Goal: Obtain resource: Download file/media

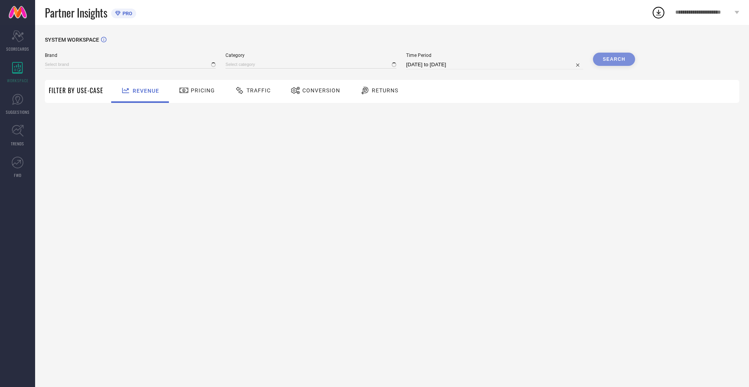
type input "NIKE"
type input "All"
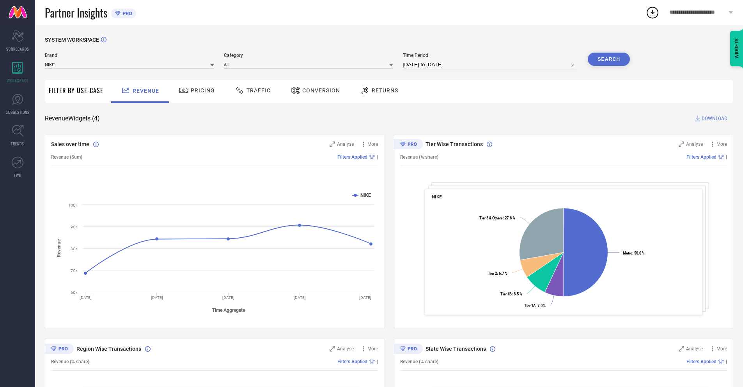
click at [313, 91] on span "Conversion" at bounding box center [321, 90] width 38 height 6
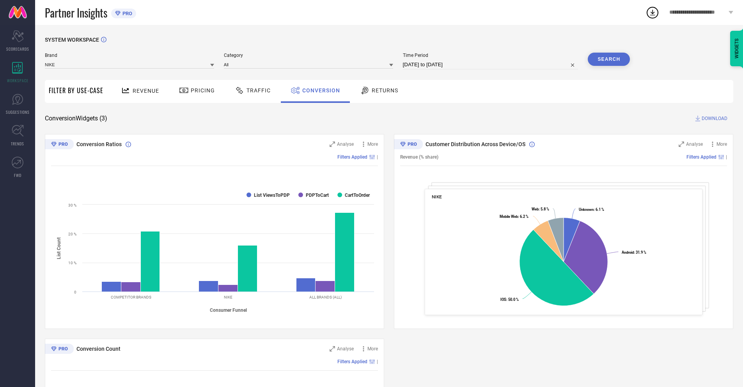
click at [490, 65] on input "[DATE] to [DATE]" at bounding box center [490, 64] width 175 height 9
select select "7"
select select "2025"
select select "8"
select select "2025"
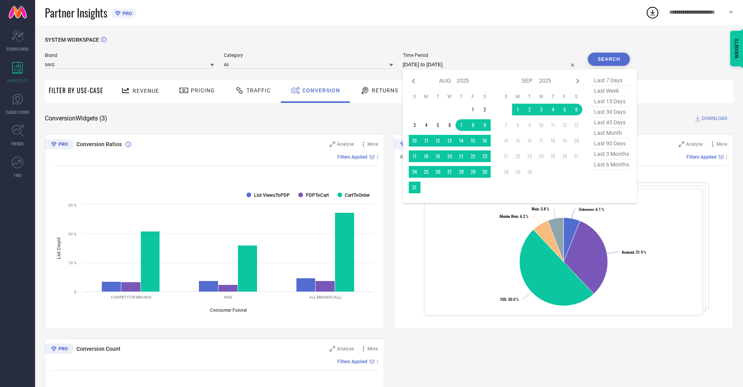
select select "8"
select select "2025"
select select "9"
select select "2025"
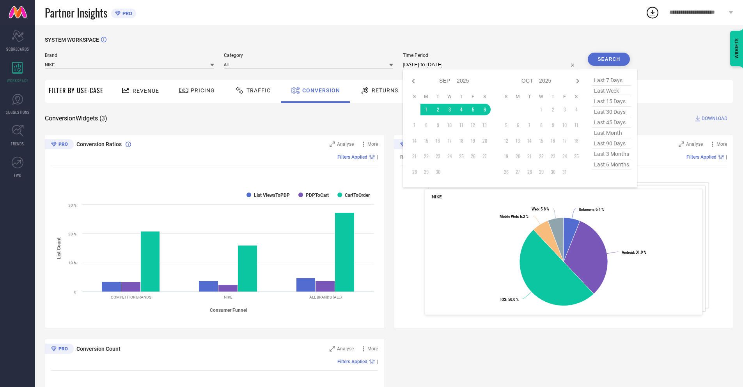
click at [483, 110] on td "6" at bounding box center [485, 110] width 12 height 12
type input "[DATE] to [DATE]"
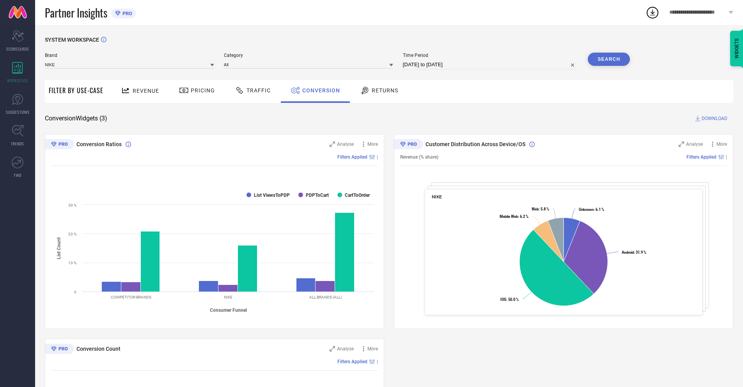
click at [609, 59] on button "Search" at bounding box center [609, 59] width 42 height 13
click at [714, 119] on span "DOWNLOAD" at bounding box center [714, 119] width 26 height 8
